Goal: Task Accomplishment & Management: Complete application form

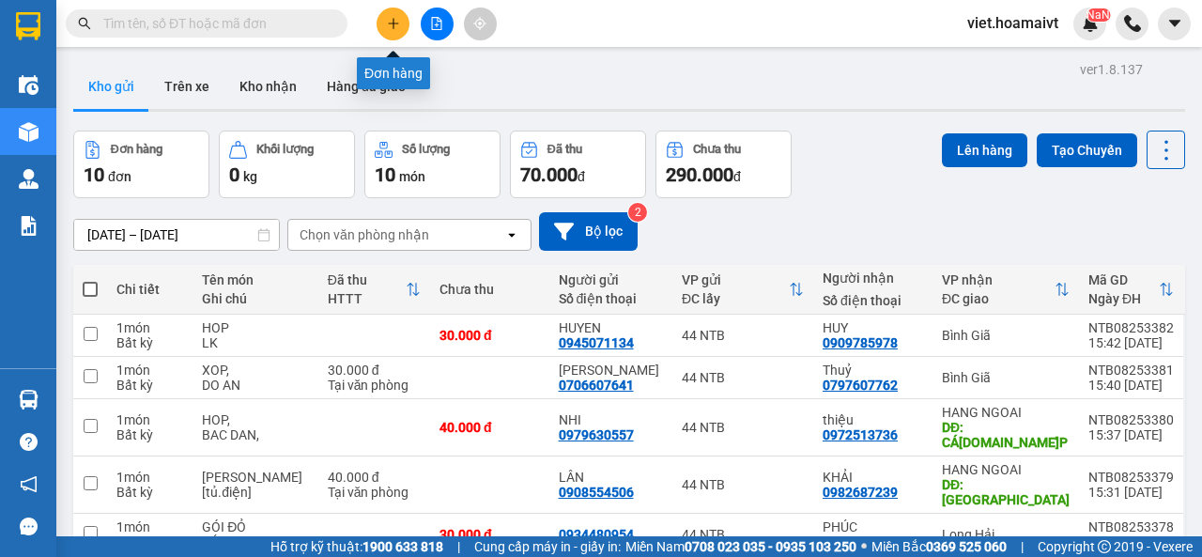
click at [394, 12] on button at bounding box center [392, 24] width 33 height 33
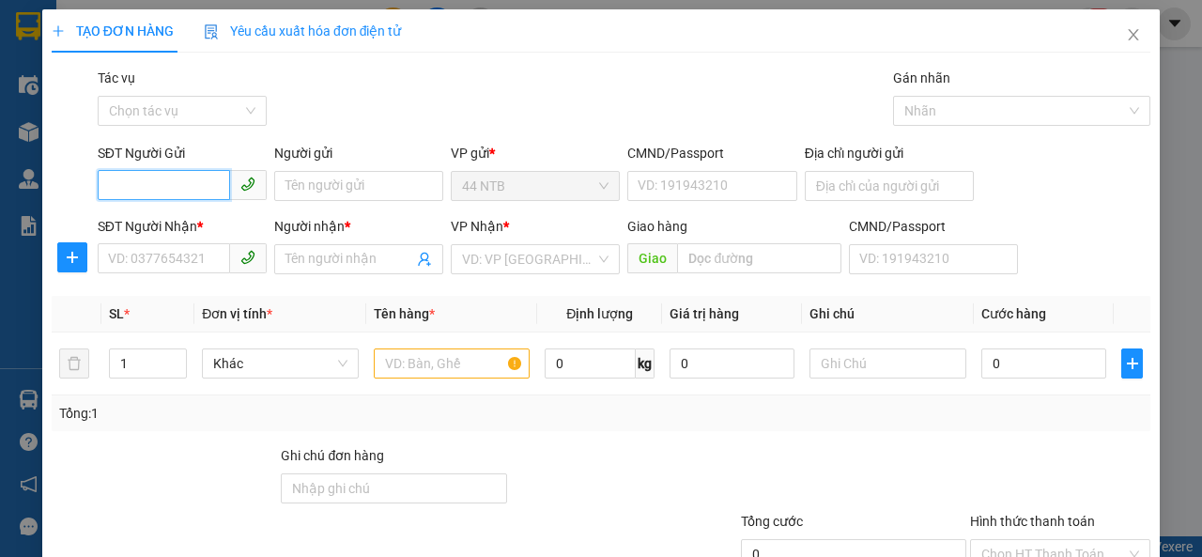
click at [176, 189] on input "SĐT Người Gửi" at bounding box center [164, 185] width 132 height 30
type input "0345934394"
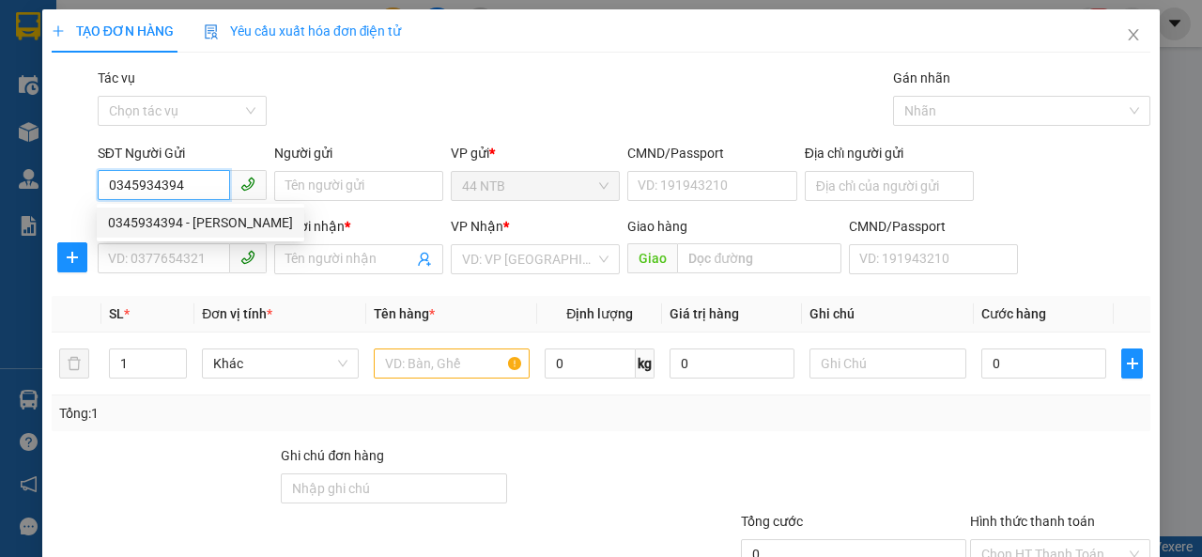
click at [188, 213] on div "0345934394 - [PERSON_NAME]" at bounding box center [200, 222] width 185 height 21
type input "HUY"
type input "042097015339"
type input "0919451467"
type input "[PERSON_NAME]"
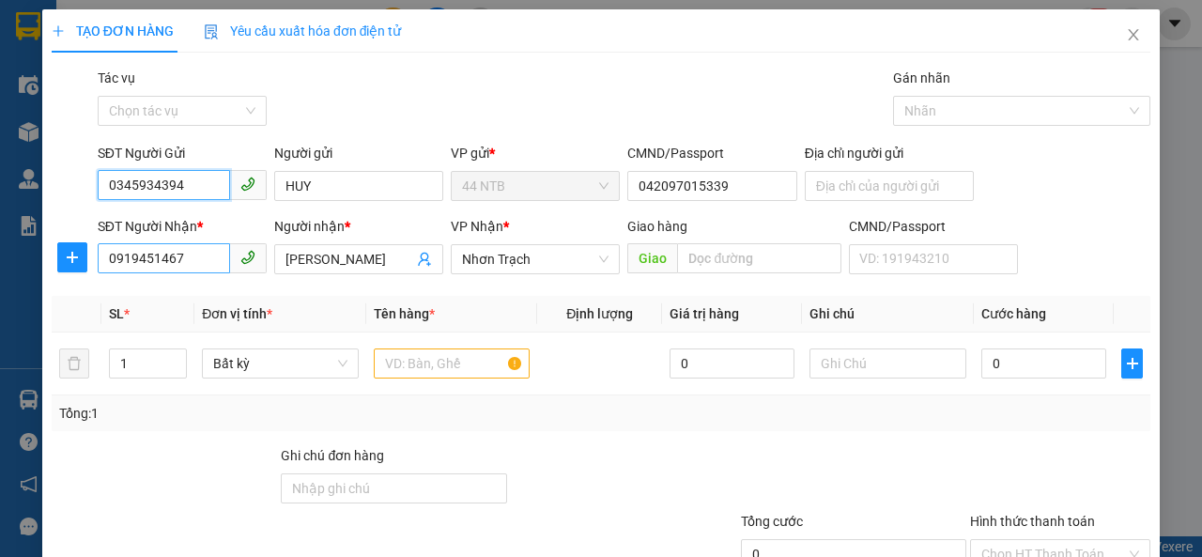
type input "0345934394"
click at [207, 257] on input "0919451467" at bounding box center [164, 258] width 132 height 30
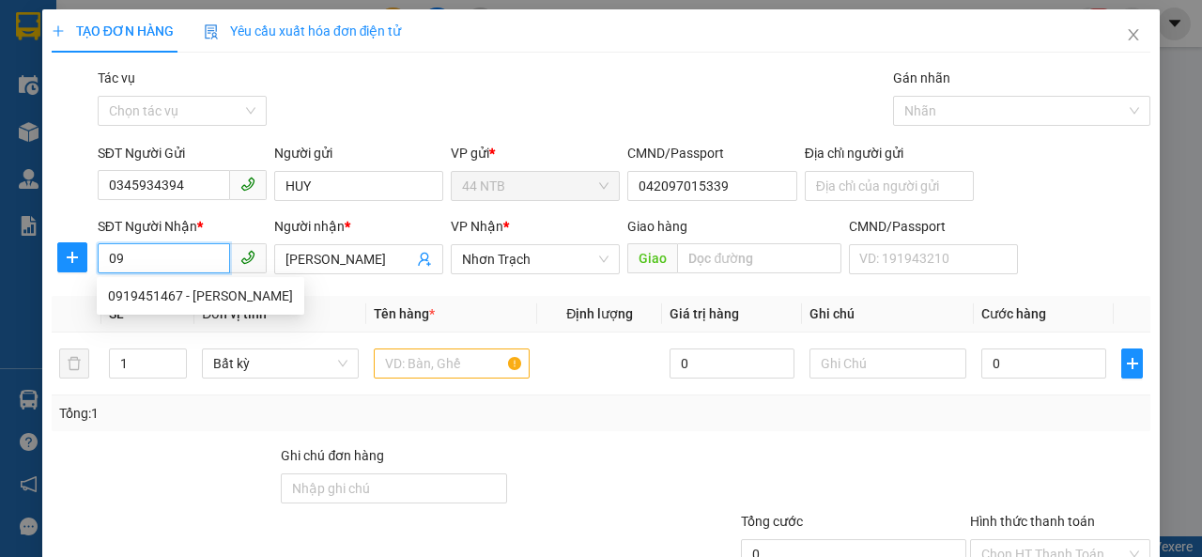
type input "0"
type input "5"
click at [113, 259] on input "605506" at bounding box center [164, 258] width 132 height 30
click at [203, 301] on div "0937605506 - thong" at bounding box center [180, 295] width 145 height 21
type input "0937605506"
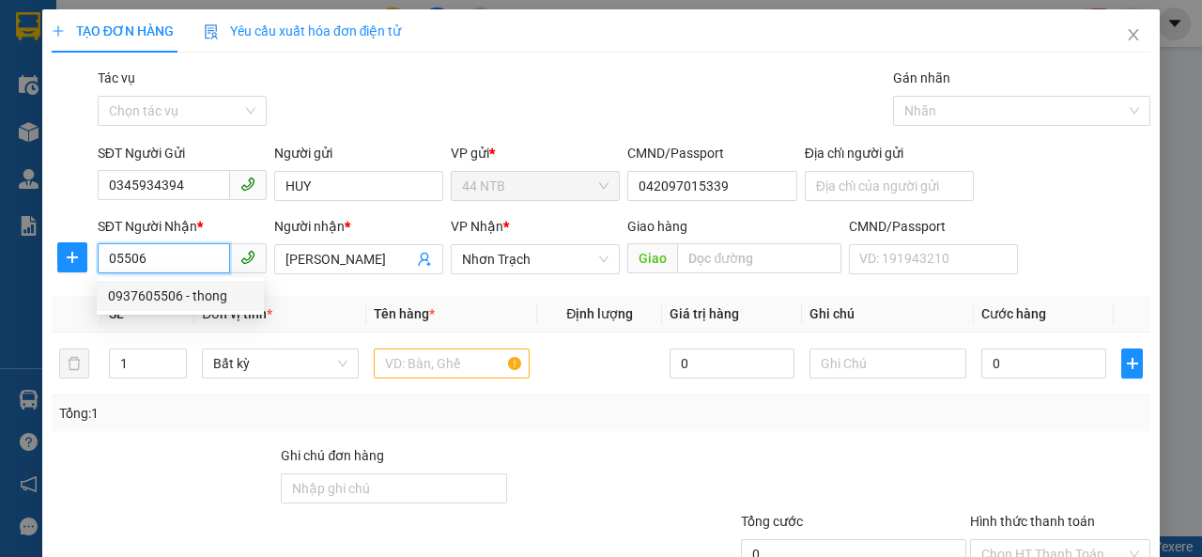
type input "thong"
type input "0937605506"
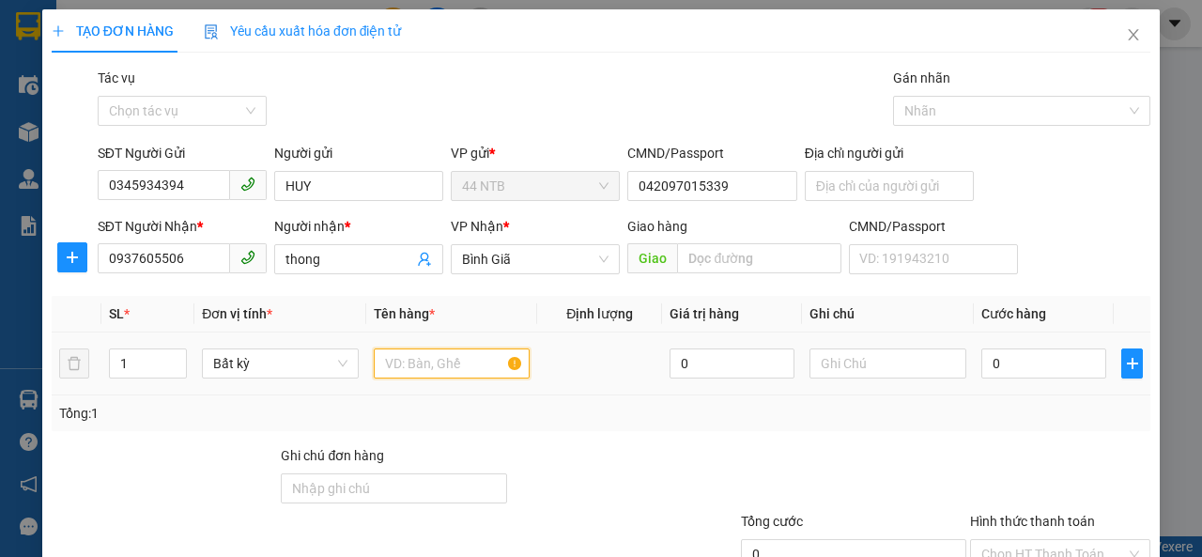
click at [421, 361] on input "text" at bounding box center [452, 363] width 157 height 30
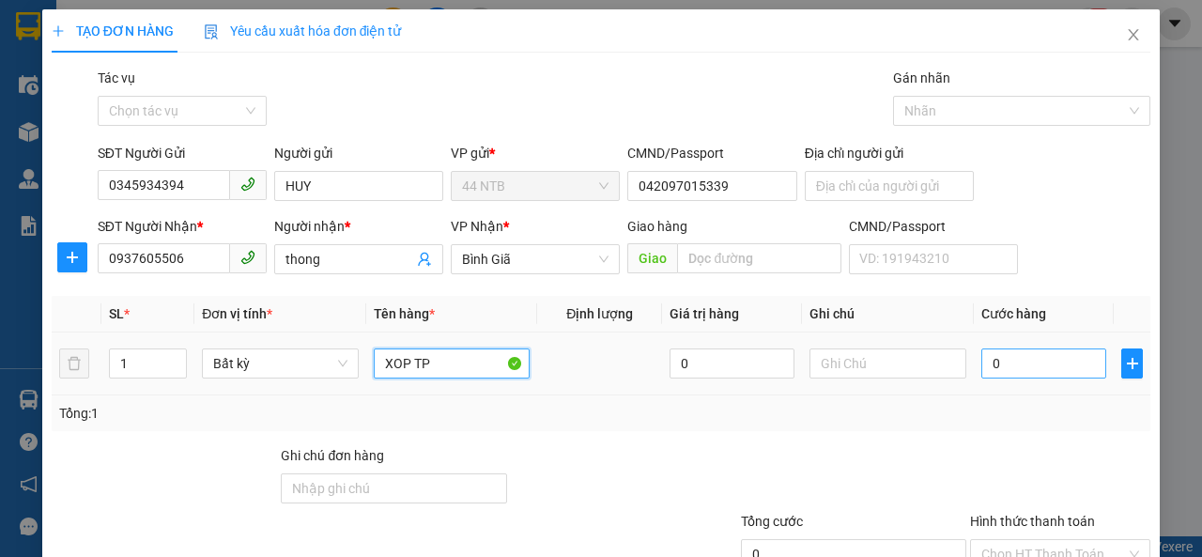
type input "XOP TP"
click at [1044, 366] on input "0" at bounding box center [1043, 363] width 125 height 30
type input "1"
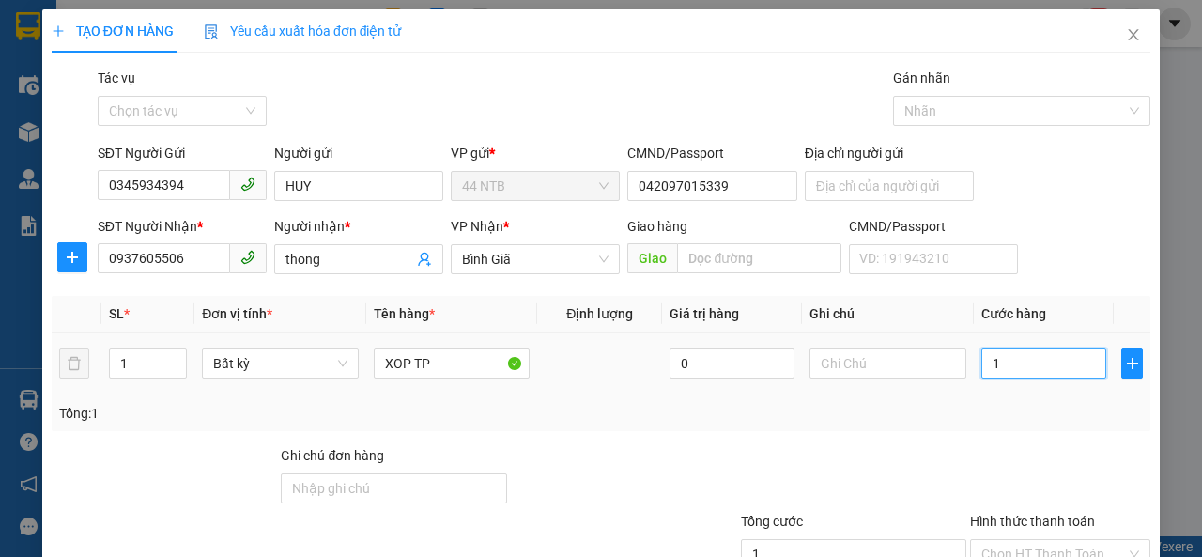
type input "12"
type input "120"
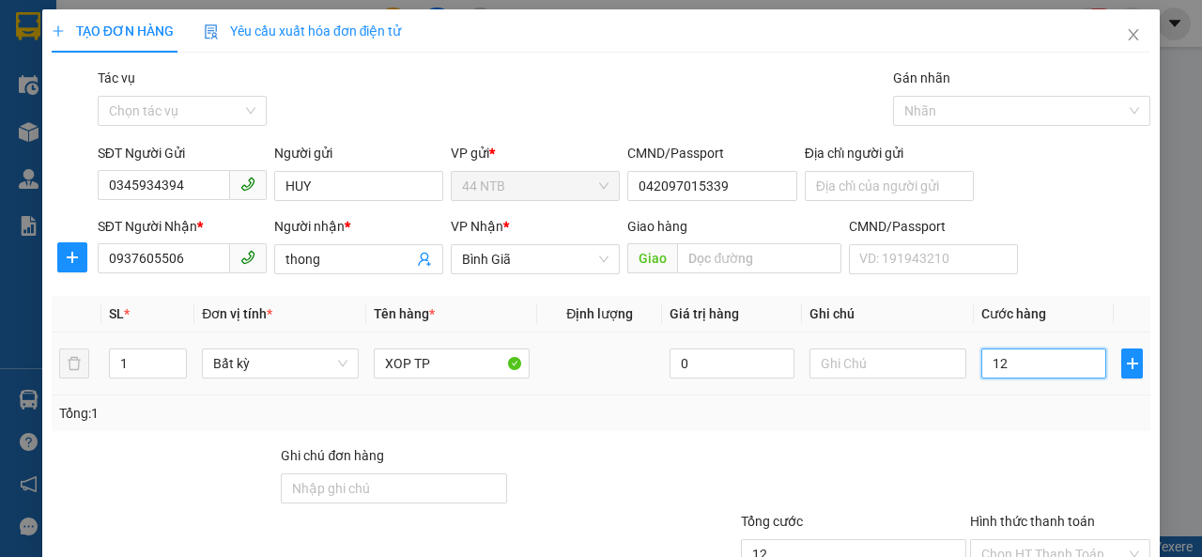
type input "120"
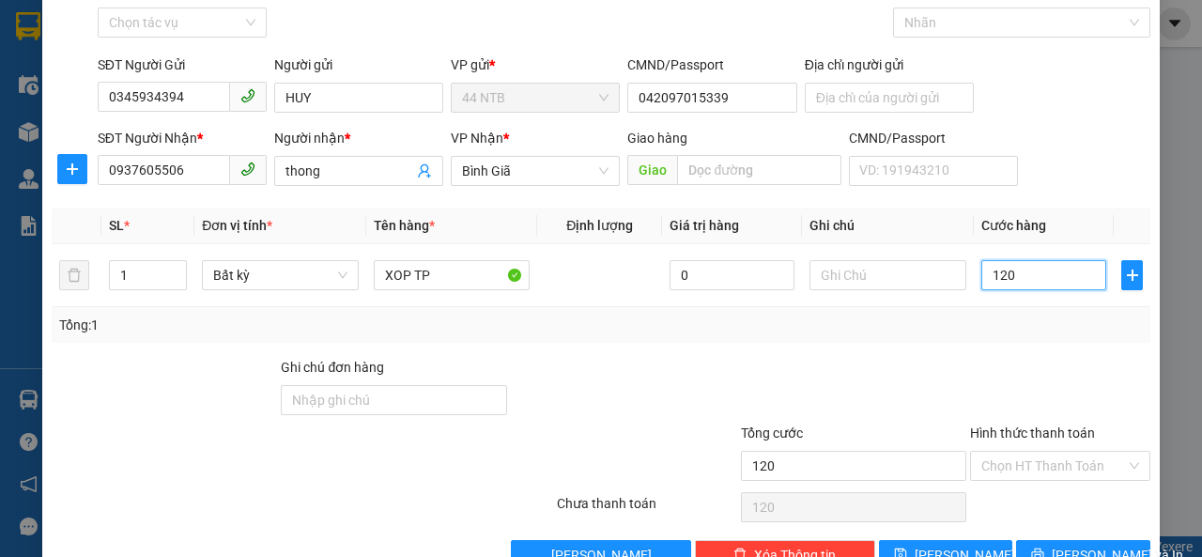
scroll to position [135, 0]
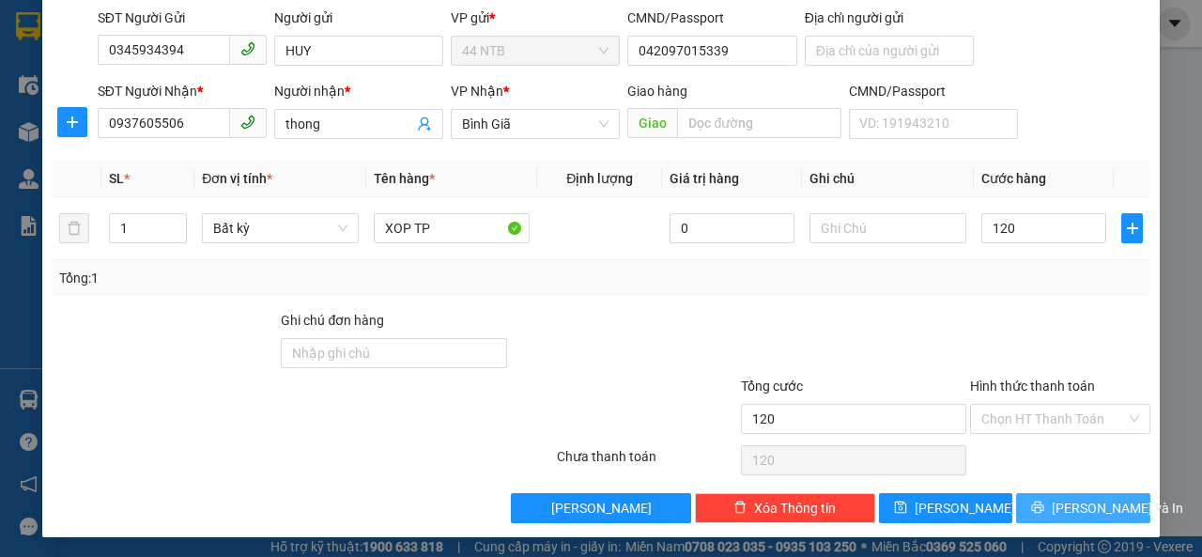
type input "120.000"
click at [1065, 498] on span "[PERSON_NAME] và In" at bounding box center [1116, 508] width 131 height 21
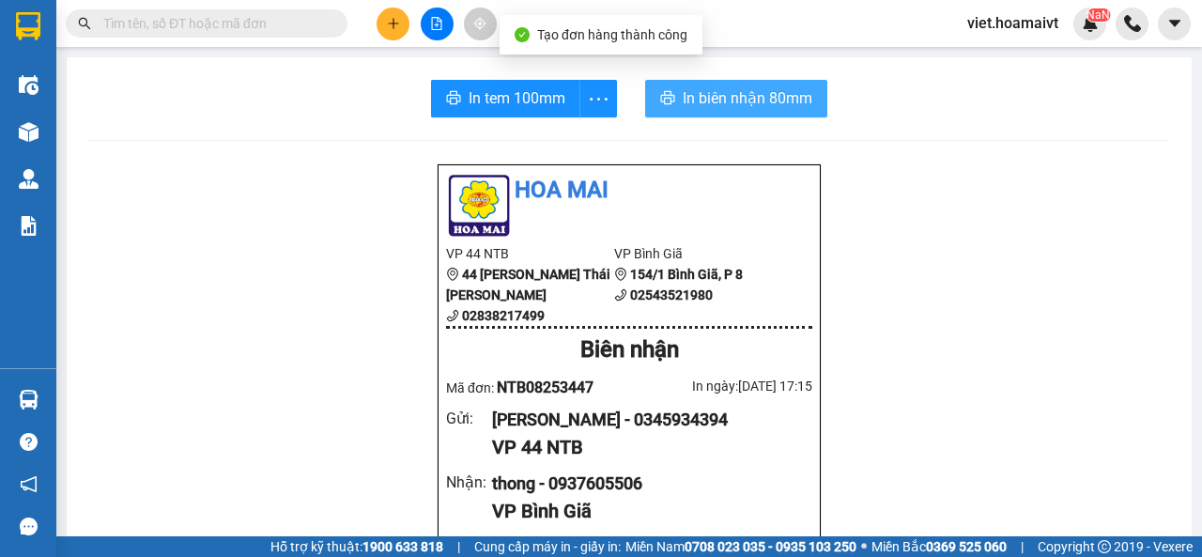
click at [728, 104] on span "In biên nhận 80mm" at bounding box center [747, 97] width 130 height 23
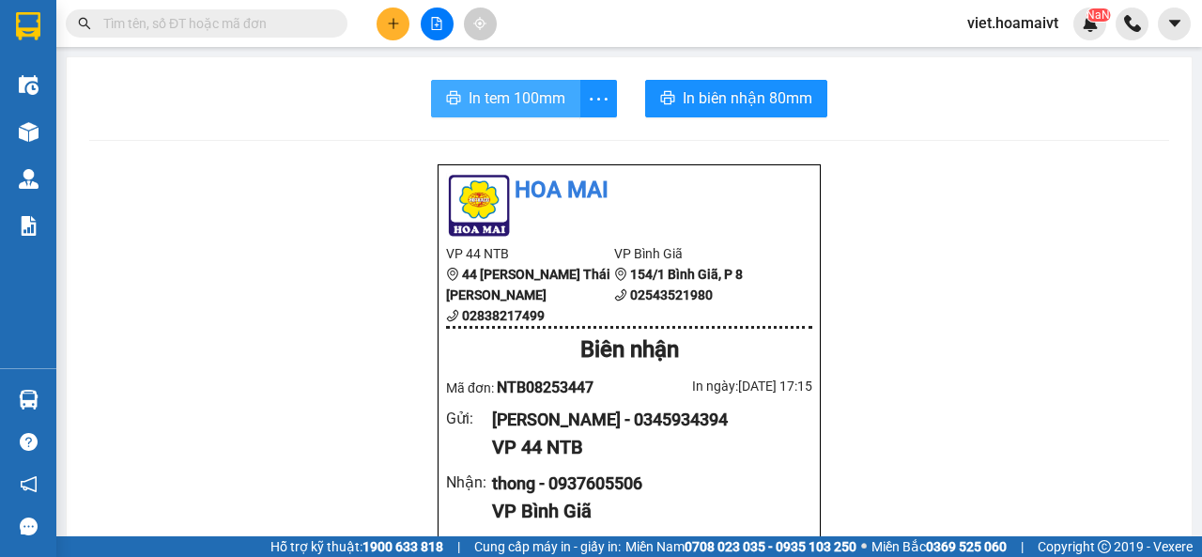
click at [524, 104] on span "In tem 100mm" at bounding box center [516, 97] width 97 height 23
